Goal: Information Seeking & Learning: Learn about a topic

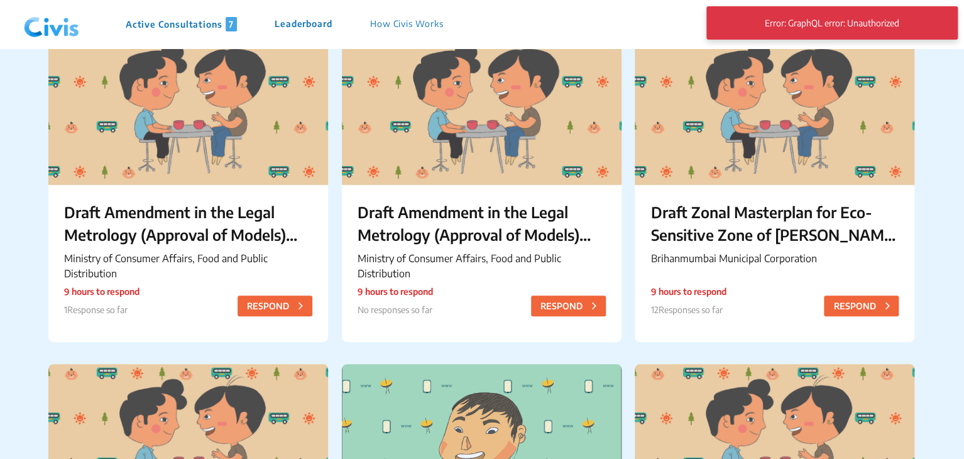
scroll to position [142, 0]
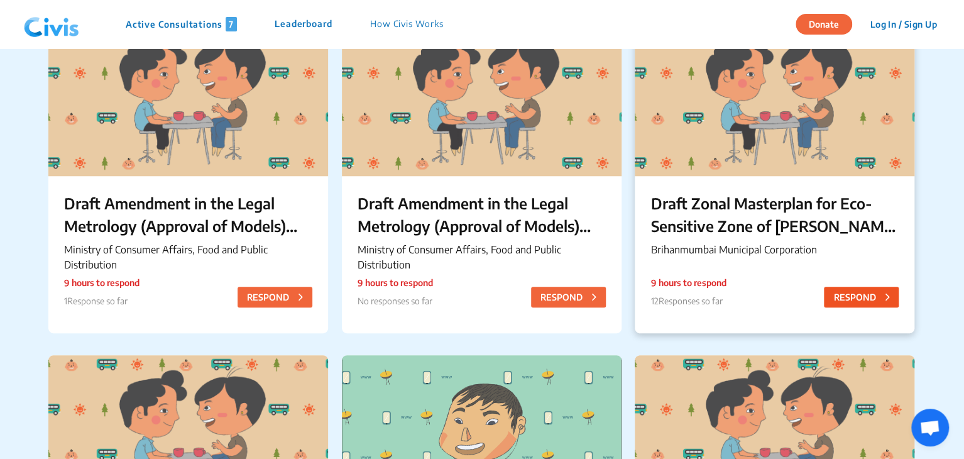
click at [841, 291] on button "RESPOND" at bounding box center [861, 296] width 75 height 21
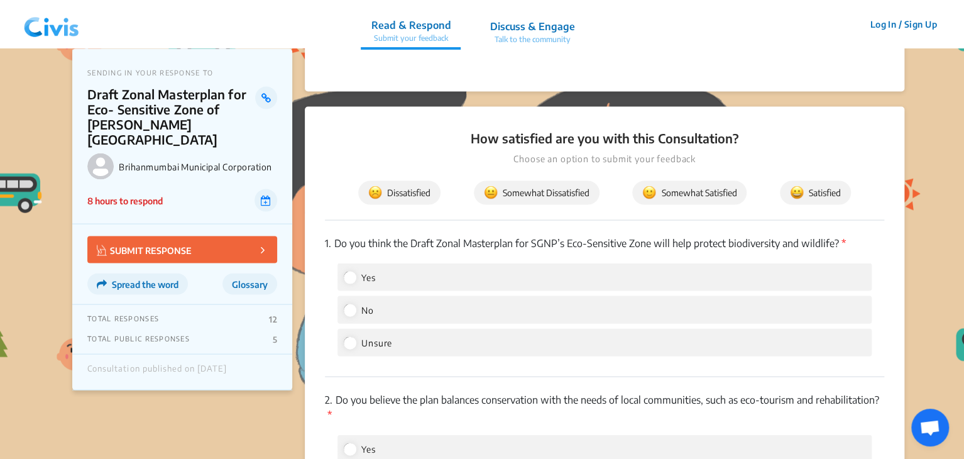
scroll to position [1188, 0]
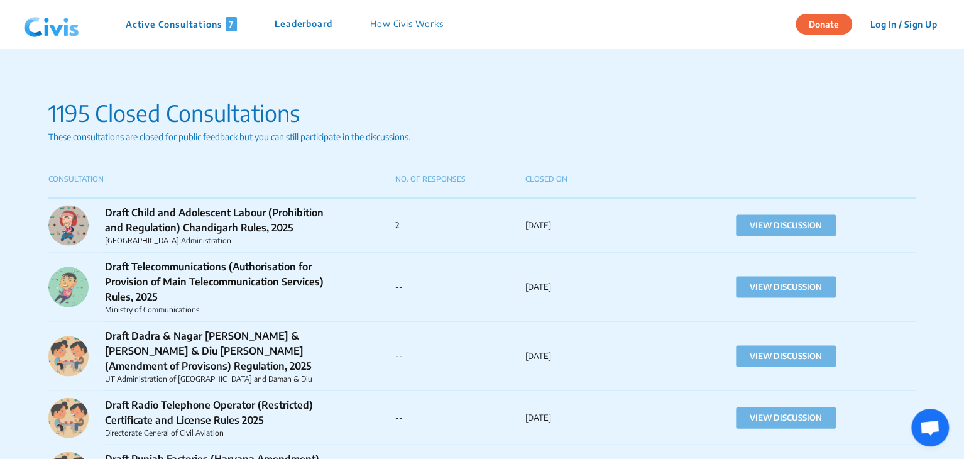
scroll to position [1109, 0]
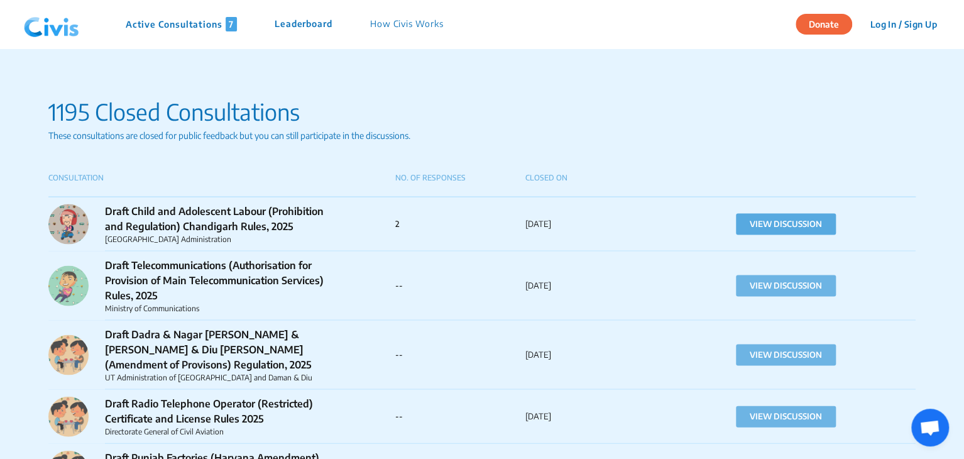
click at [770, 215] on button "VIEW DISCUSSION" at bounding box center [786, 223] width 100 height 21
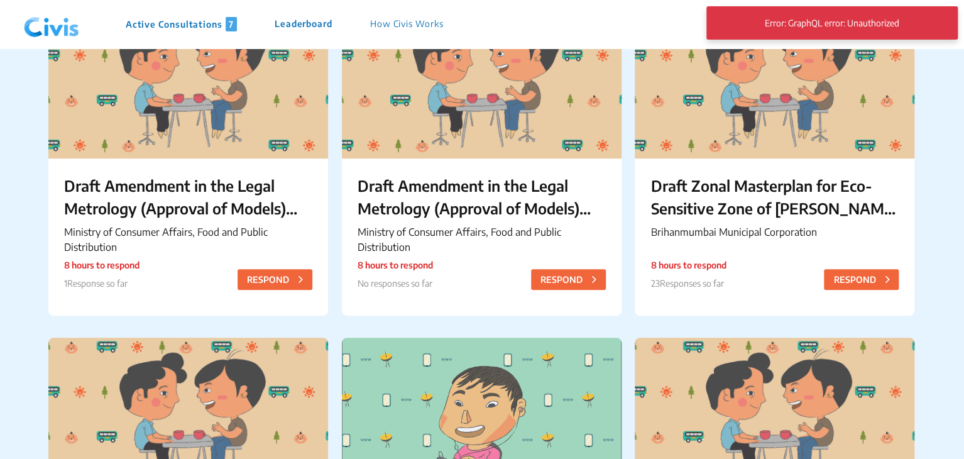
scroll to position [160, 0]
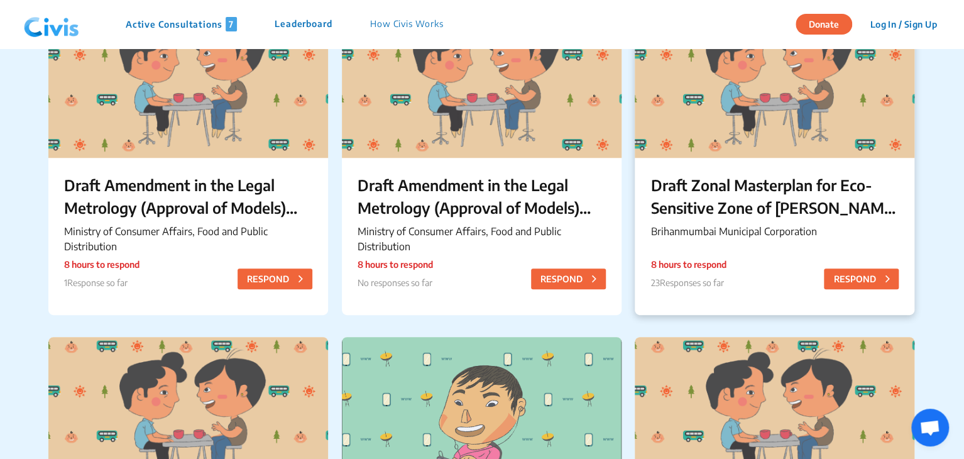
click at [686, 201] on p "Draft Zonal Masterplan for Eco- Sensitive Zone of [PERSON_NAME][GEOGRAPHIC_DATA]" at bounding box center [774, 195] width 248 height 45
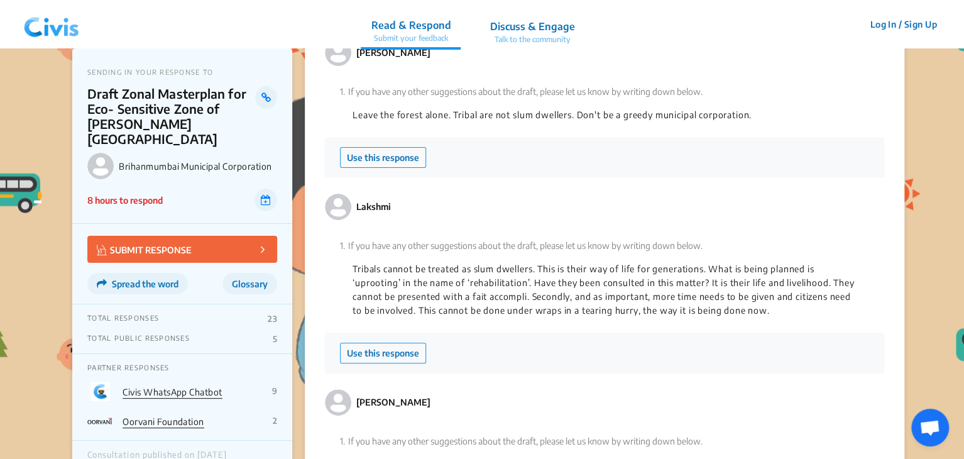
scroll to position [2414, 0]
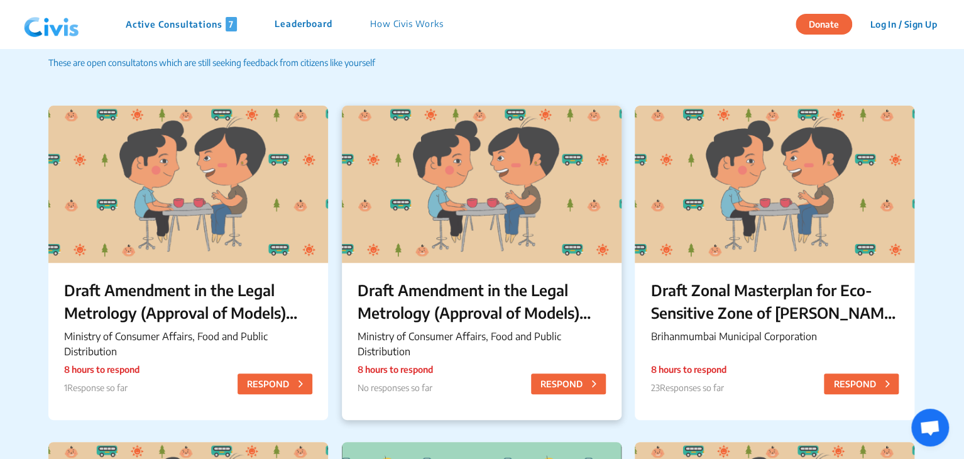
scroll to position [55, 0]
